Goal: Information Seeking & Learning: Learn about a topic

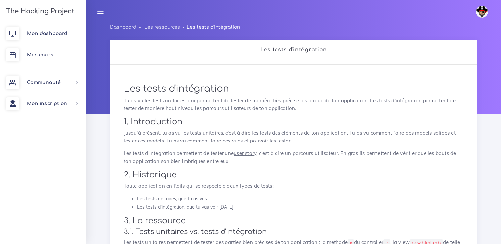
scroll to position [623, 0]
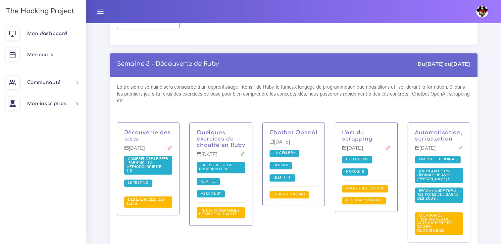
scroll to position [699, 0]
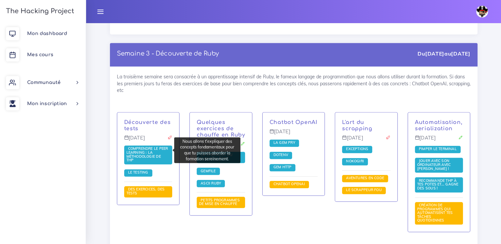
click at [142, 151] on span "Comprendre le peer learning : la méthodologie de THP" at bounding box center [147, 154] width 42 height 16
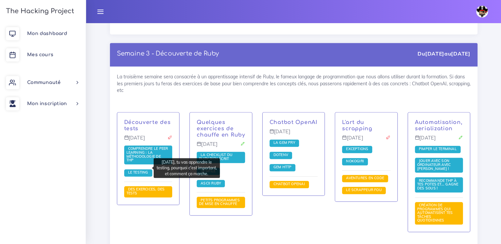
click at [139, 170] on span "Le testing" at bounding box center [138, 172] width 28 height 7
click at [139, 170] on span "Le testing" at bounding box center [138, 172] width 24 height 5
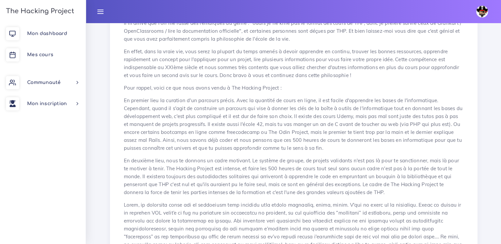
scroll to position [1026, 0]
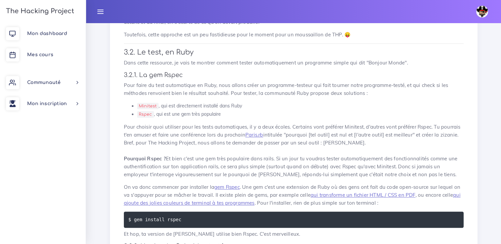
scroll to position [524, 0]
click at [258, 137] on link "Paris.rb" at bounding box center [254, 135] width 18 height 6
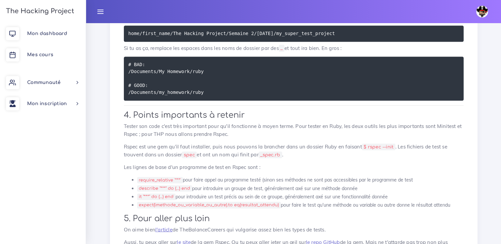
scroll to position [1381, 0]
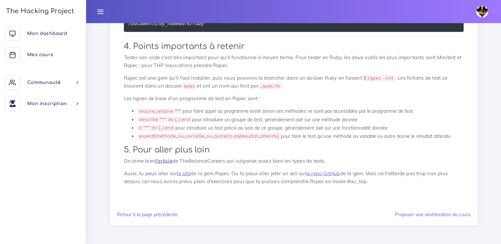
click at [165, 161] on link "l'article" at bounding box center [163, 161] width 17 height 6
click at [186, 174] on link "le site" at bounding box center [184, 173] width 14 height 6
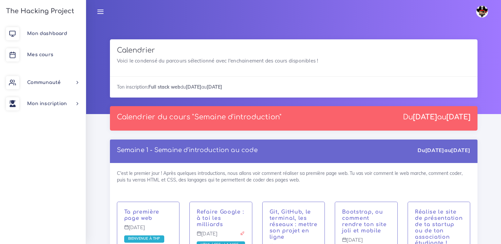
scroll to position [699, 0]
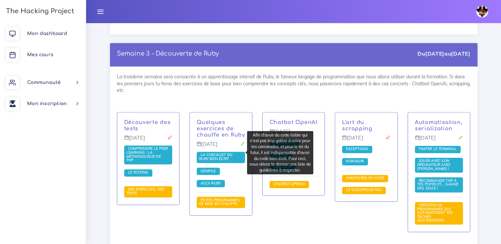
click at [208, 153] on span "La checklist du Ruby bien écrit" at bounding box center [215, 157] width 33 height 9
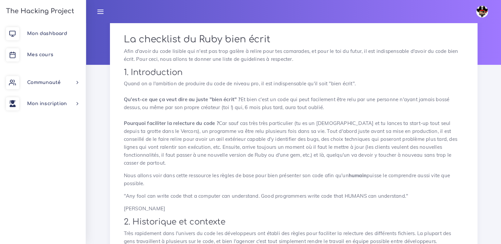
scroll to position [50, 0]
click at [208, 153] on p "Quand on a l'ambition de produire du code de niveau pro, il est indispensable q…" at bounding box center [294, 122] width 340 height 87
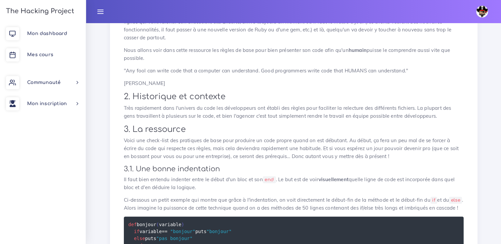
scroll to position [199, 0]
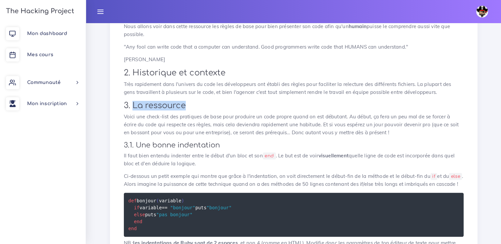
drag, startPoint x: 185, startPoint y: 98, endPoint x: 133, endPoint y: 98, distance: 52.6
click at [133, 101] on h2 "3. La ressource" at bounding box center [294, 106] width 340 height 10
drag, startPoint x: 133, startPoint y: 98, endPoint x: 124, endPoint y: 109, distance: 14.0
click at [124, 113] on p "Voici une check-list des pratiques de base pour produire un code propre quand o…" at bounding box center [294, 125] width 340 height 24
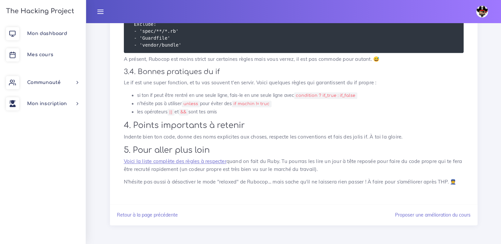
scroll to position [908, 0]
click at [205, 165] on link "Voici la liste complète des règles à respecter" at bounding box center [175, 161] width 103 height 6
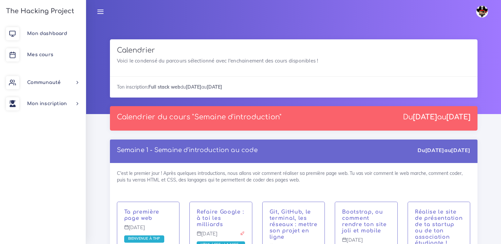
scroll to position [699, 0]
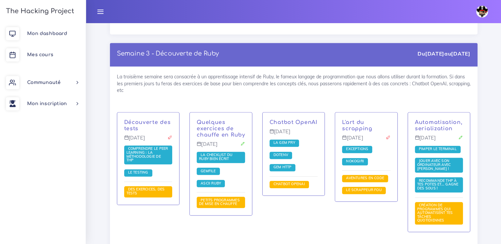
click at [203, 169] on span "Gemfile" at bounding box center [208, 171] width 18 height 5
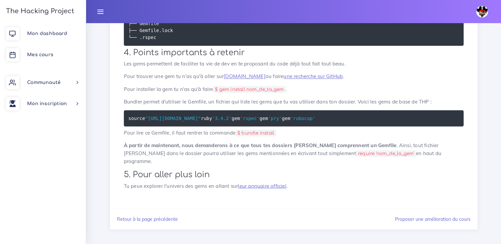
scroll to position [1212, 0]
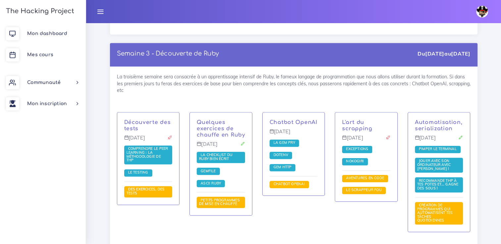
scroll to position [699, 0]
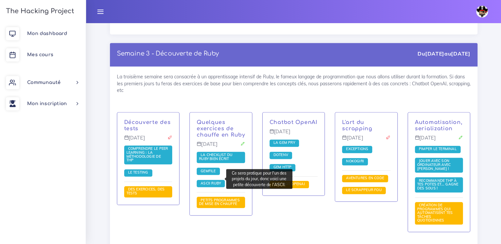
click at [217, 181] on link "ASCII Ruby" at bounding box center [211, 183] width 24 height 5
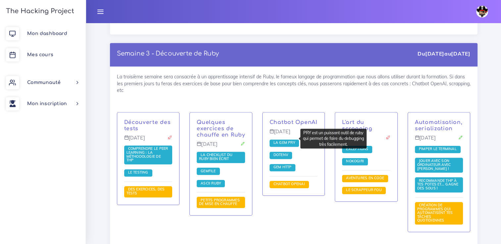
click at [282, 140] on span "La gem PRY" at bounding box center [284, 142] width 25 height 5
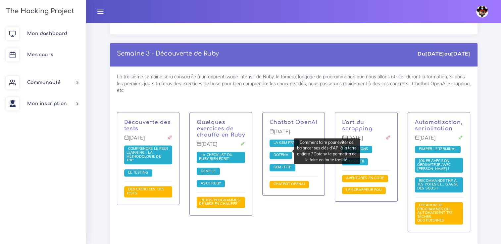
click at [284, 153] on span "Dotenv" at bounding box center [281, 155] width 18 height 5
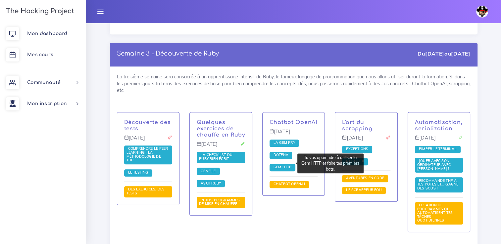
click at [285, 165] on span "Gem HTTP" at bounding box center [282, 167] width 26 height 7
click at [285, 165] on link "Gem HTTP" at bounding box center [283, 167] width 22 height 5
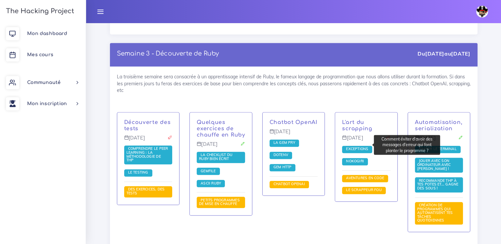
click at [363, 147] on span "Exceptions" at bounding box center [356, 149] width 25 height 5
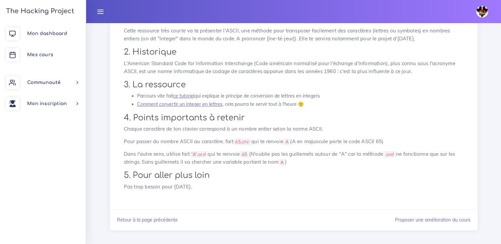
scroll to position [94, 0]
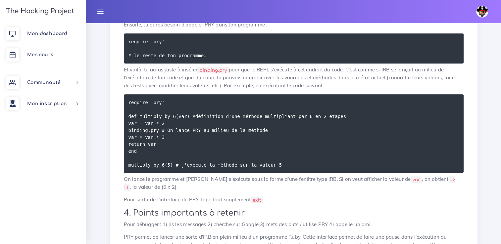
scroll to position [303, 0]
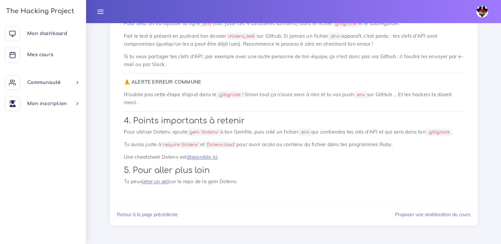
scroll to position [857, 0]
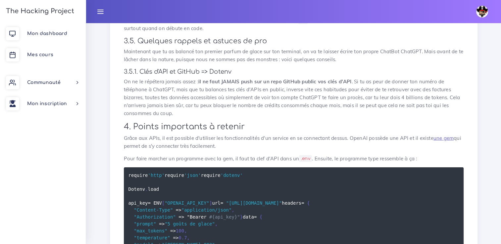
scroll to position [1286, 0]
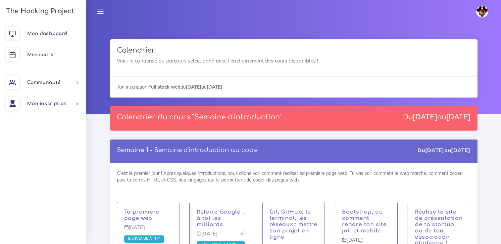
scroll to position [699, 0]
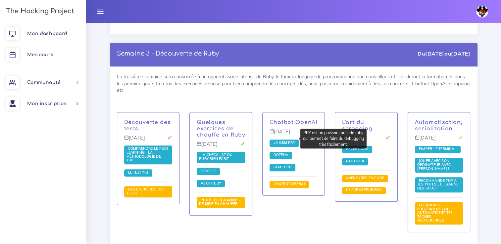
click at [285, 140] on span "La gem PRY" at bounding box center [284, 142] width 25 height 5
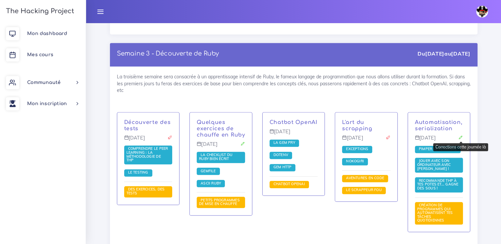
click at [462, 138] on icon at bounding box center [460, 137] width 5 height 5
click at [460, 139] on icon at bounding box center [460, 137] width 5 height 5
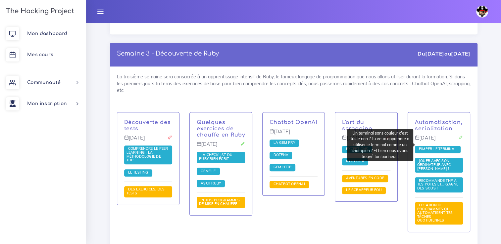
click at [447, 147] on span "Pimper le terminal" at bounding box center [437, 149] width 41 height 5
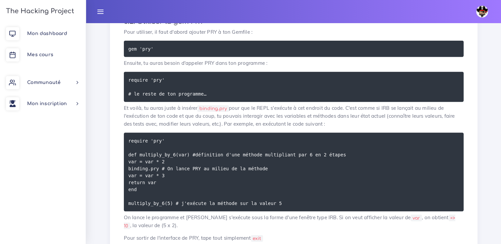
scroll to position [419, 0]
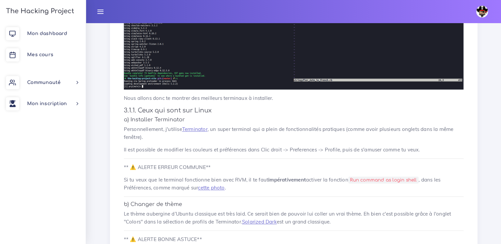
scroll to position [463, 0]
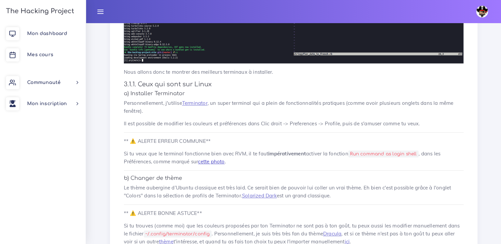
click at [220, 159] on link "cette photo" at bounding box center [211, 162] width 26 height 6
click at [195, 100] on link "Terminator" at bounding box center [194, 103] width 25 height 6
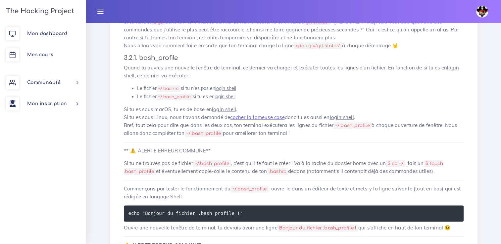
scroll to position [993, 0]
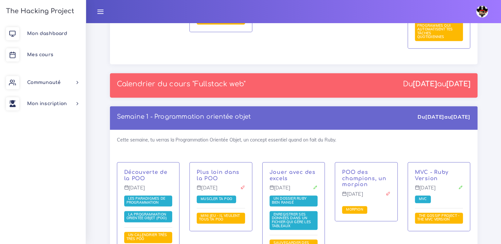
scroll to position [898, 0]
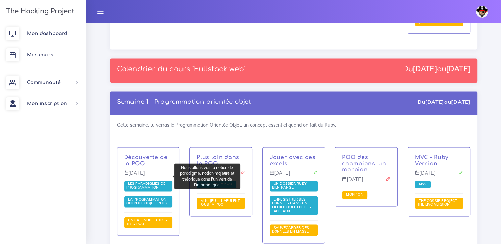
click at [166, 181] on span "Les paradigmes de programmation" at bounding box center [148, 186] width 48 height 11
click at [163, 181] on span "Les paradigmes de programmation" at bounding box center [145, 185] width 39 height 9
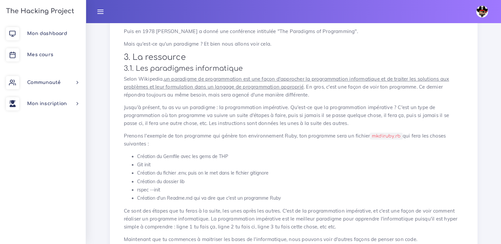
scroll to position [188, 0]
drag, startPoint x: 372, startPoint y: 135, endPoint x: 400, endPoint y: 134, distance: 27.5
click at [400, 134] on code "mkdiruby.rb" at bounding box center [386, 135] width 32 height 7
click at [270, 115] on p "Jusqu'à présent, tu as vu un paradigme : la programmation impérative. Qu'est-ce…" at bounding box center [294, 115] width 340 height 24
drag, startPoint x: 249, startPoint y: 116, endPoint x: 285, endPoint y: 116, distance: 36.4
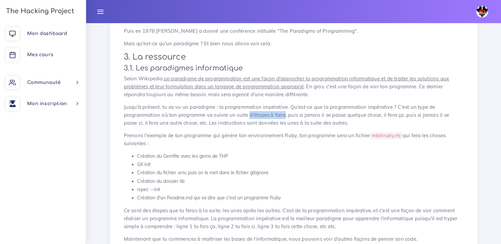
click at [285, 116] on p "Jusqu'à présent, tu as vu un paradigme : la programmation impérative. Qu'est-ce…" at bounding box center [294, 115] width 340 height 24
drag, startPoint x: 285, startPoint y: 116, endPoint x: 246, endPoint y: 103, distance: 40.9
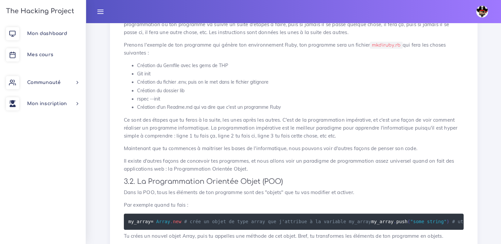
scroll to position [279, 0]
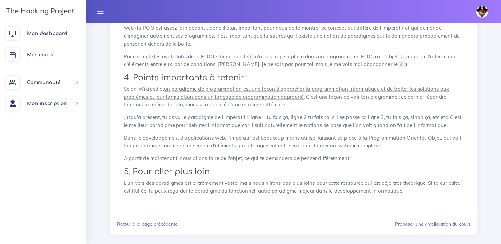
scroll to position [969, 0]
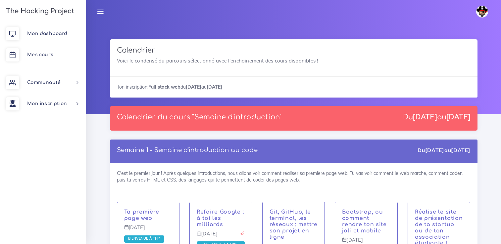
scroll to position [898, 0]
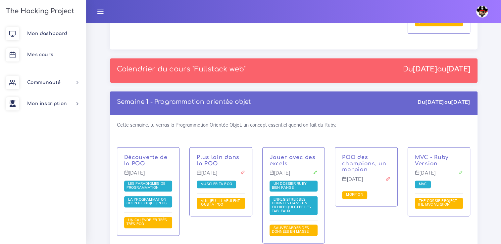
click at [136, 197] on span "La Programmation Orientée Objet (POO)" at bounding box center [147, 201] width 42 height 9
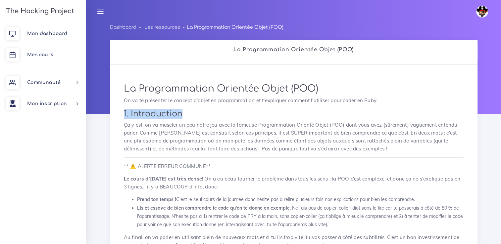
drag, startPoint x: 122, startPoint y: 112, endPoint x: 194, endPoint y: 112, distance: 71.5
drag, startPoint x: 194, startPoint y: 112, endPoint x: 187, endPoint y: 118, distance: 9.1
click at [187, 118] on h2 "1. Introduction" at bounding box center [294, 114] width 340 height 10
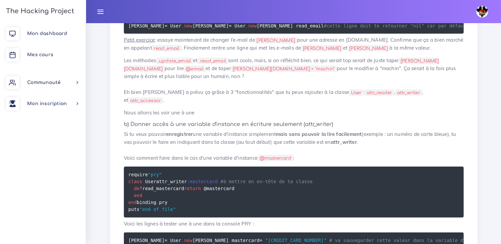
scroll to position [1867, 0]
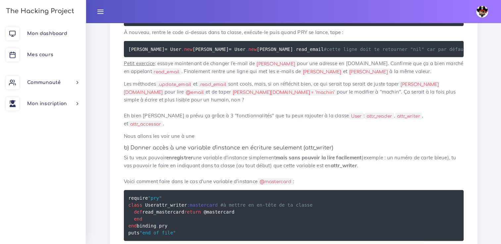
drag, startPoint x: 139, startPoint y: 103, endPoint x: 191, endPoint y: 105, distance: 52.0
drag, startPoint x: 133, startPoint y: 105, endPoint x: 144, endPoint y: 127, distance: 24.4
drag, startPoint x: 156, startPoint y: 138, endPoint x: 173, endPoint y: 137, distance: 17.2
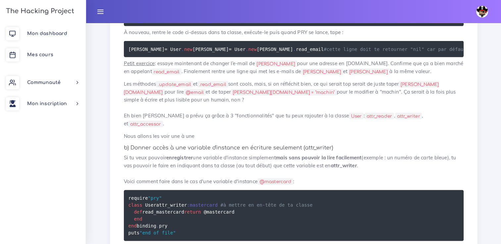
drag, startPoint x: 173, startPoint y: 137, endPoint x: 145, endPoint y: 109, distance: 39.3
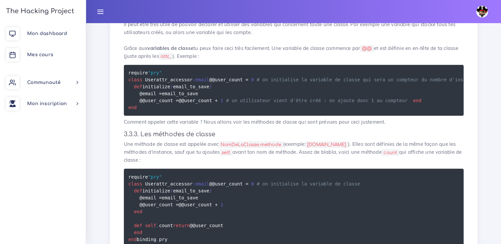
scroll to position [2749, 0]
